Goal: Task Accomplishment & Management: Use online tool/utility

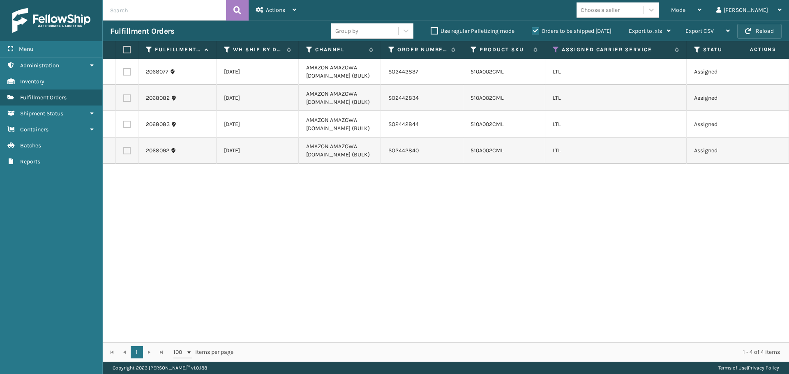
click at [758, 30] on button "Reload" at bounding box center [759, 31] width 44 height 15
click at [748, 25] on button "Reload" at bounding box center [759, 31] width 44 height 15
click at [126, 73] on label at bounding box center [126, 71] width 7 height 7
click at [124, 73] on input "checkbox" at bounding box center [123, 70] width 0 height 5
checkbox input "true"
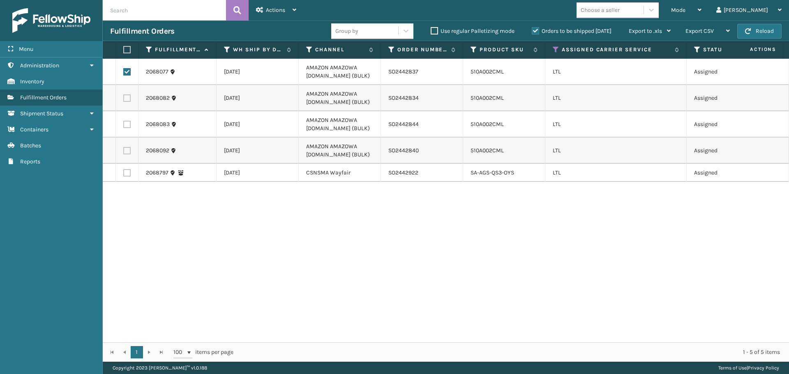
click at [126, 99] on label at bounding box center [126, 97] width 7 height 7
click at [124, 99] on input "checkbox" at bounding box center [123, 96] width 0 height 5
checkbox input "true"
click at [127, 125] on label at bounding box center [126, 124] width 7 height 7
click at [124, 125] on input "checkbox" at bounding box center [123, 123] width 0 height 5
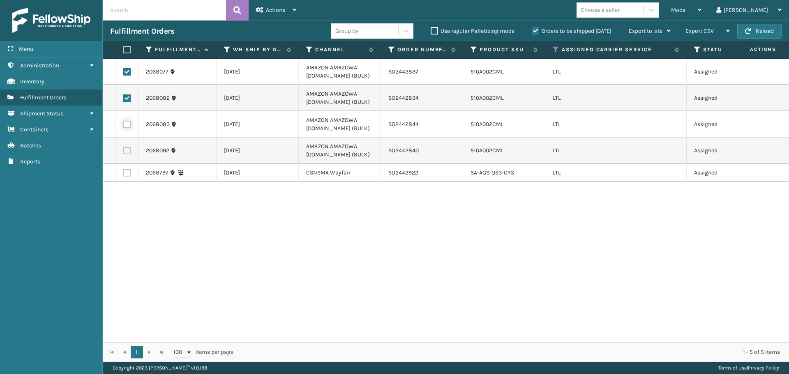
checkbox input "true"
click at [126, 148] on label at bounding box center [126, 150] width 7 height 7
click at [124, 148] on input "checkbox" at bounding box center [123, 149] width 0 height 5
checkbox input "true"
click at [287, 7] on div "Actions" at bounding box center [276, 10] width 40 height 21
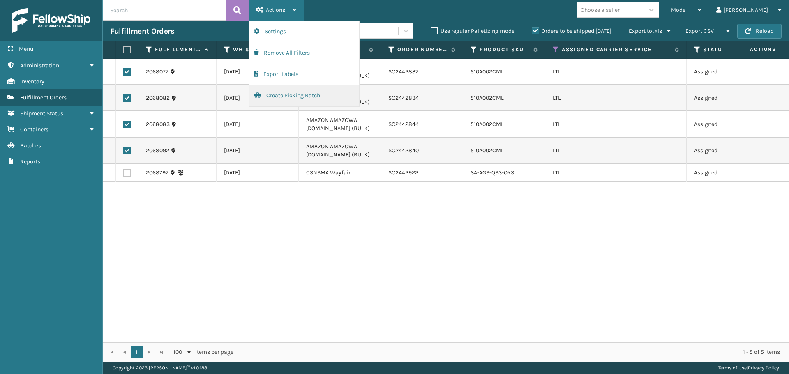
click at [289, 93] on button "Create Picking Batch" at bounding box center [304, 95] width 110 height 21
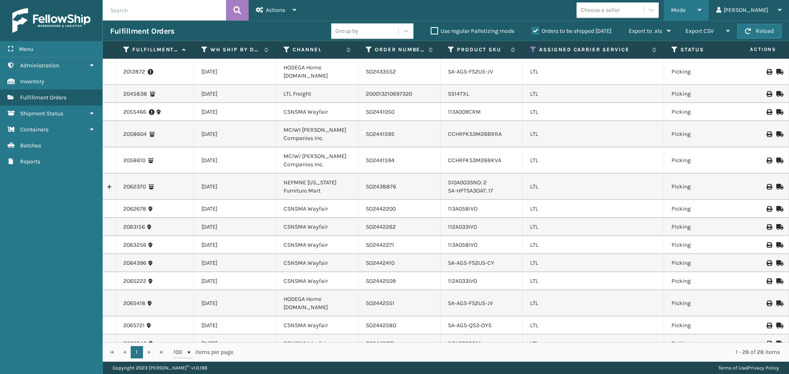
click at [703, 11] on div "Mode Regular Mode Picking Mode Labeling Mode Exit Scan Mode" at bounding box center [685, 10] width 45 height 21
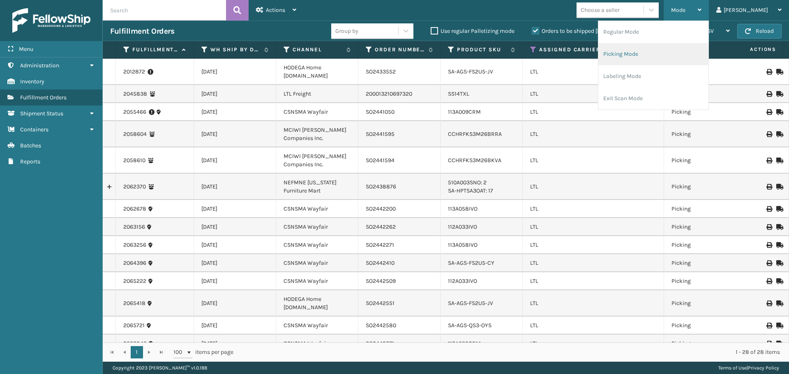
click at [669, 52] on li "Picking Mode" at bounding box center [653, 54] width 110 height 22
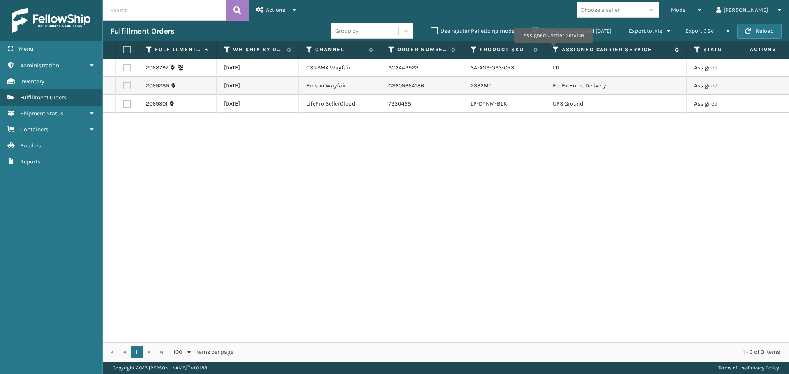
click at [553, 49] on icon at bounding box center [555, 49] width 7 height 7
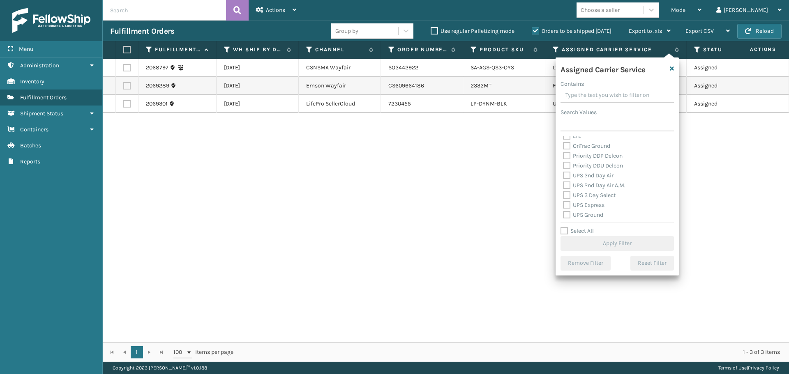
click at [568, 138] on label "LTL" at bounding box center [572, 136] width 18 height 7
click at [563, 137] on input "LTL" at bounding box center [563, 133] width 0 height 5
checkbox input "true"
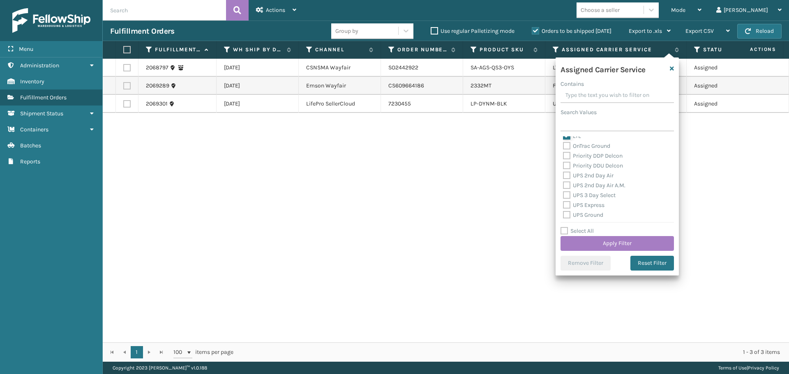
scroll to position [118, 0]
click at [591, 241] on button "Apply Filter" at bounding box center [616, 243] width 113 height 15
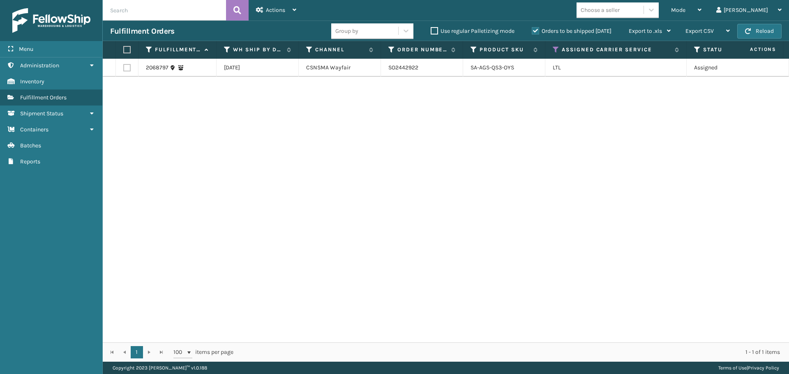
click at [129, 67] on label at bounding box center [126, 67] width 7 height 7
click at [124, 67] on input "checkbox" at bounding box center [123, 66] width 0 height 5
checkbox input "true"
click at [286, 9] on div "Actions" at bounding box center [276, 10] width 40 height 21
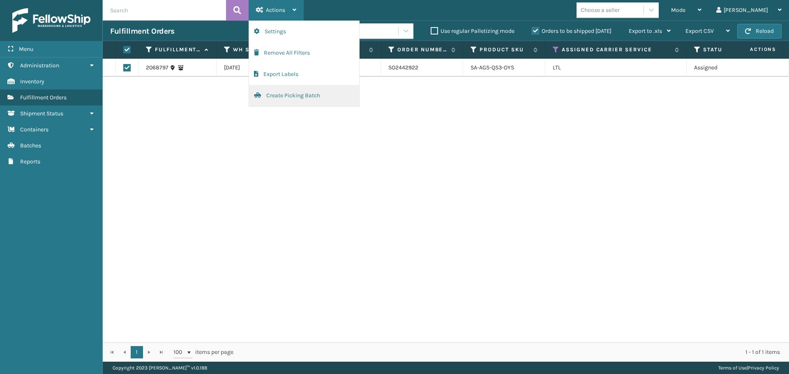
click at [291, 91] on button "Create Picking Batch" at bounding box center [304, 95] width 110 height 21
